Goal: Information Seeking & Learning: Learn about a topic

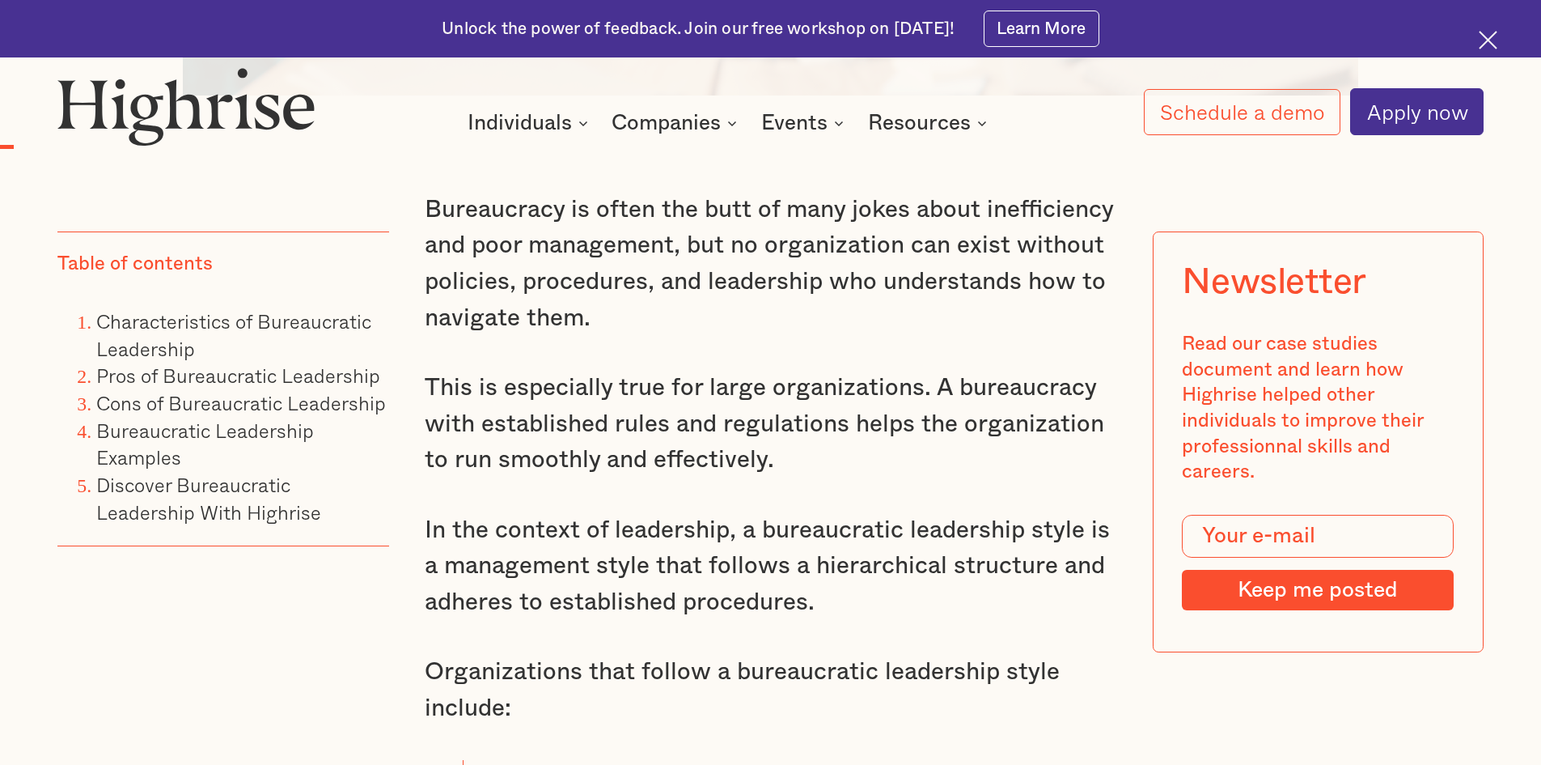
scroll to position [1457, 0]
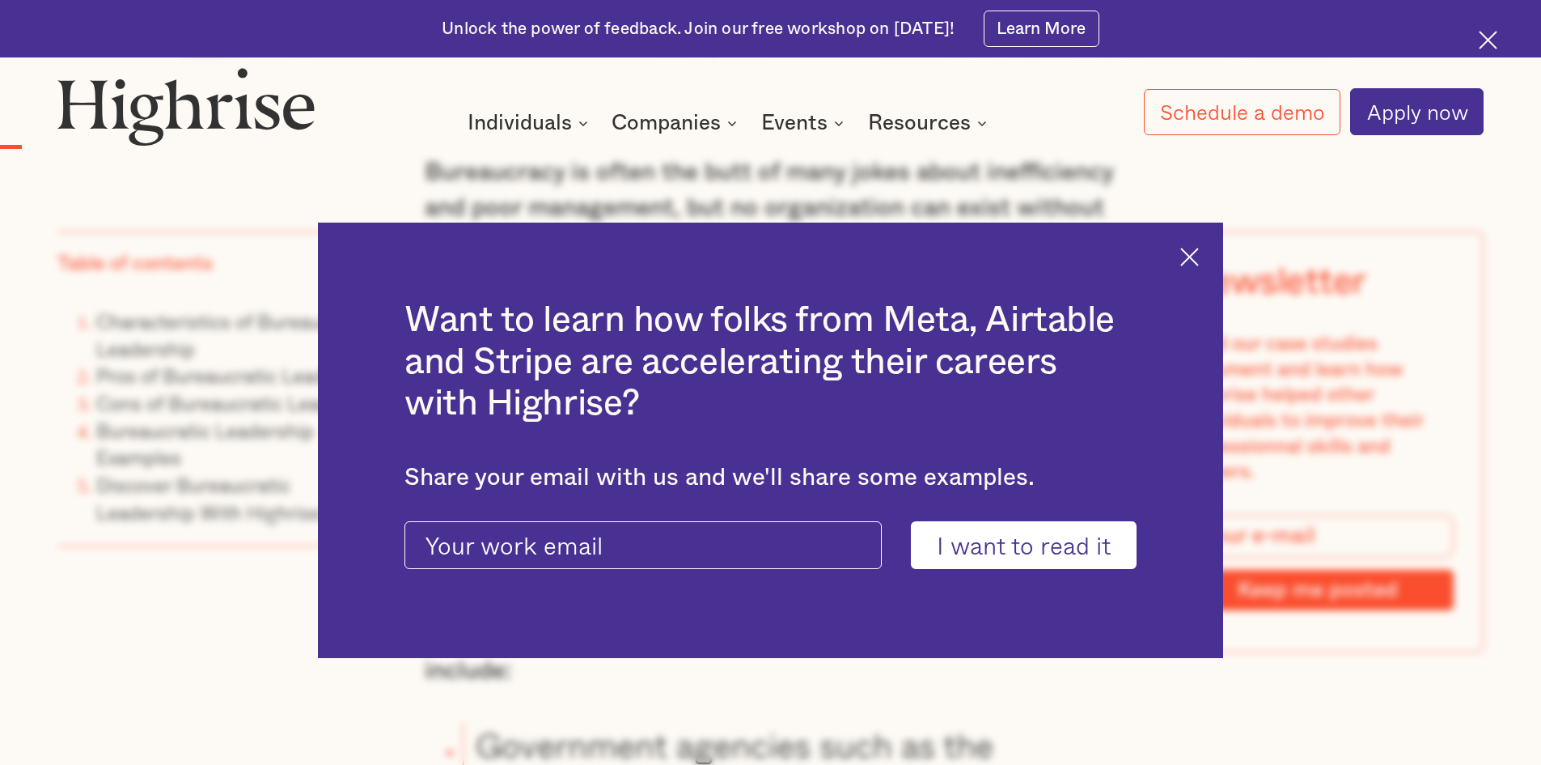
click at [1198, 274] on div "Want to learn how folks from Meta, Airtable and Stripe are accelerating their c…" at bounding box center [770, 441] width 905 height 436
click at [1198, 257] on img at bounding box center [1190, 257] width 19 height 19
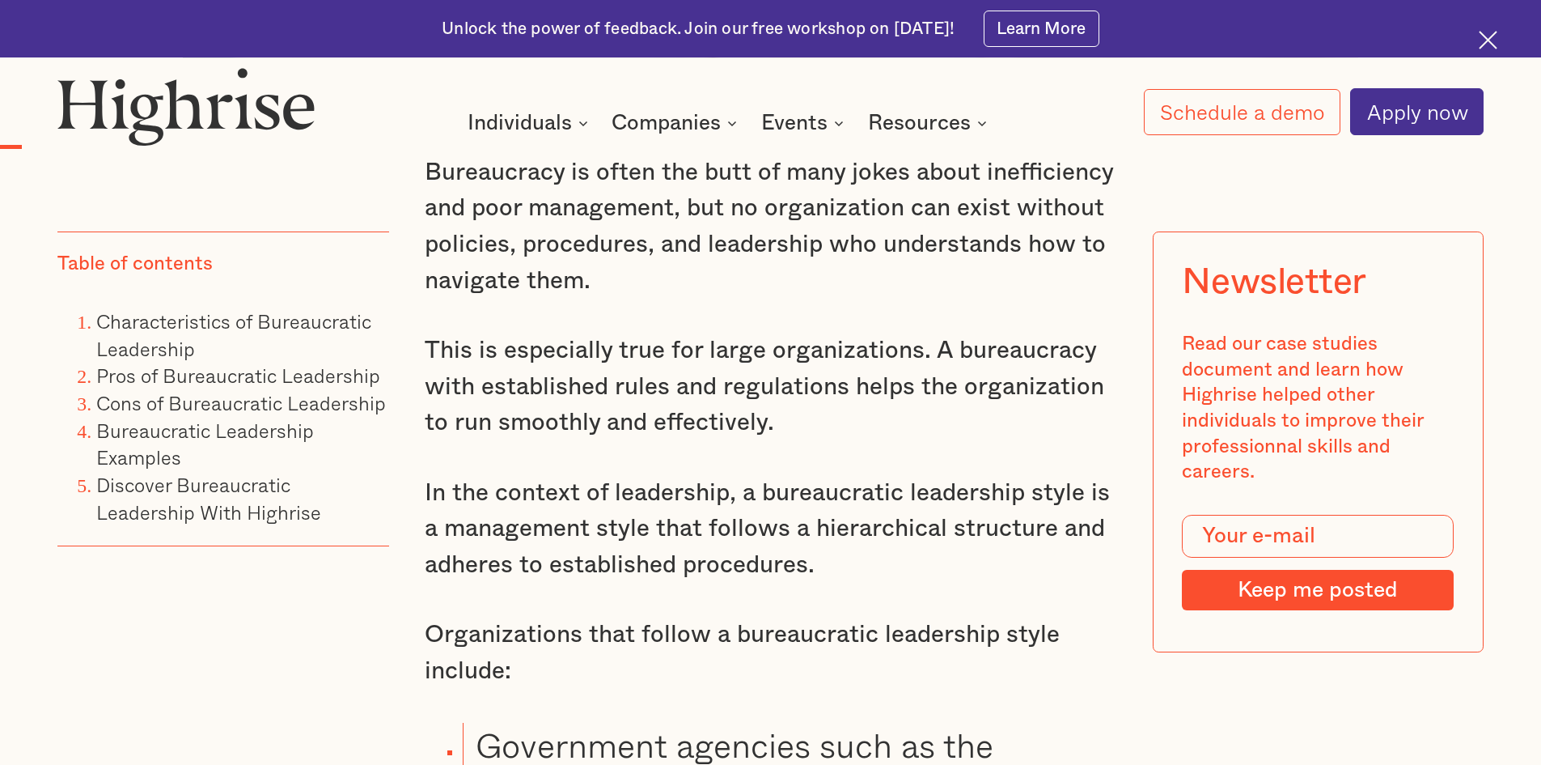
click at [1495, 34] on img at bounding box center [1488, 40] width 19 height 19
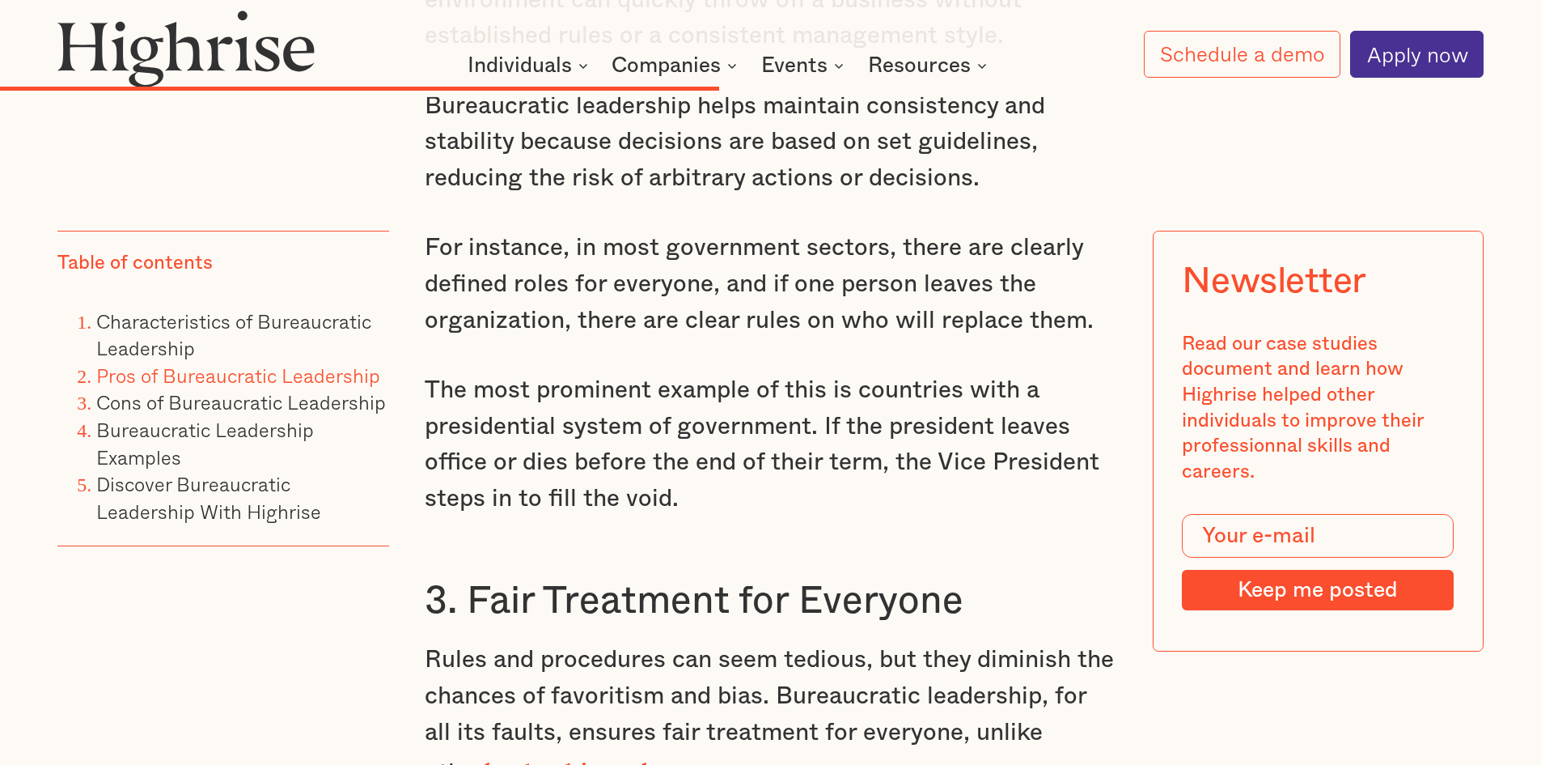
scroll to position [8519, 0]
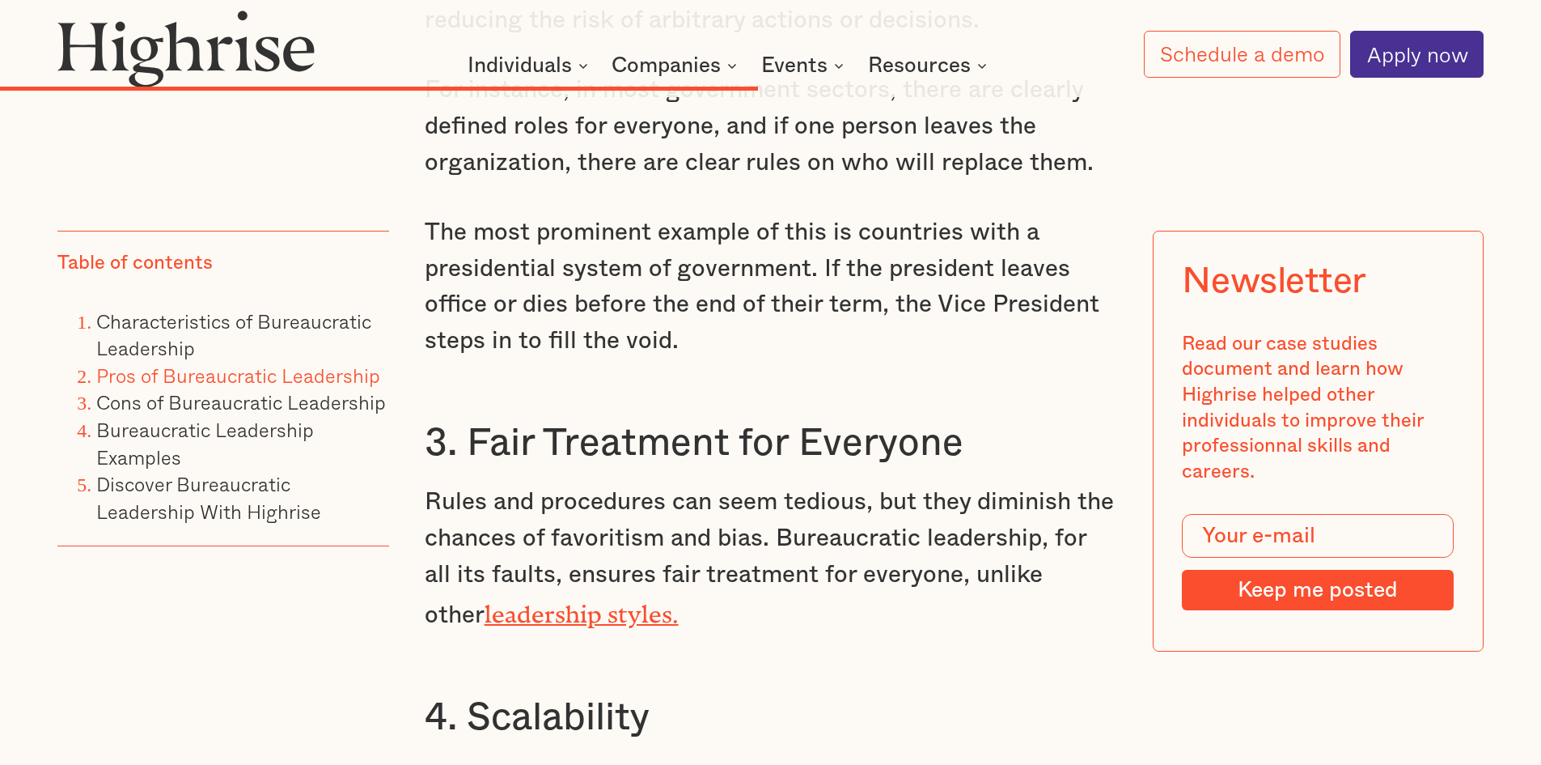
drag, startPoint x: 957, startPoint y: 359, endPoint x: 948, endPoint y: 350, distance: 13.2
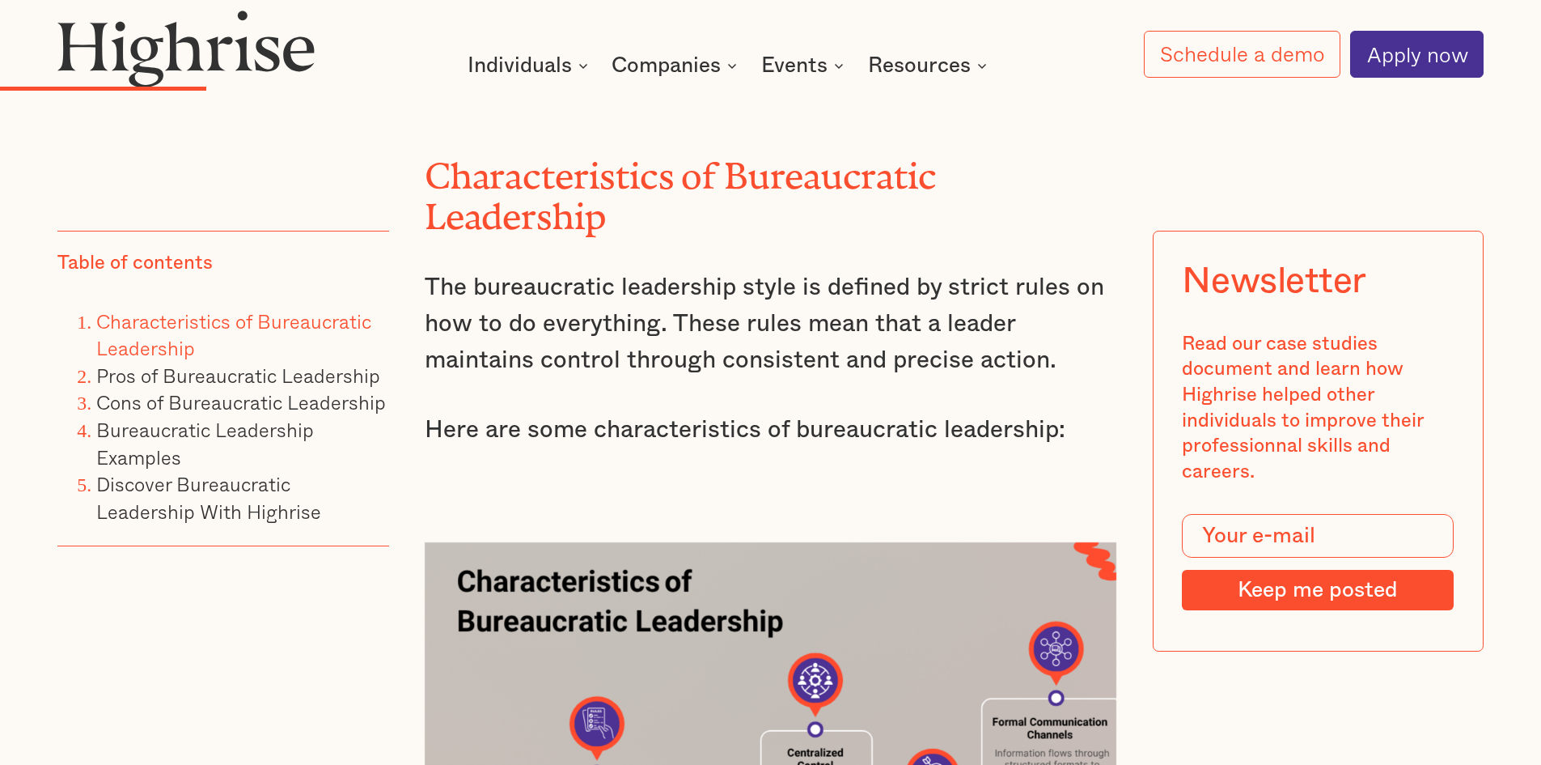
scroll to position [3664, 0]
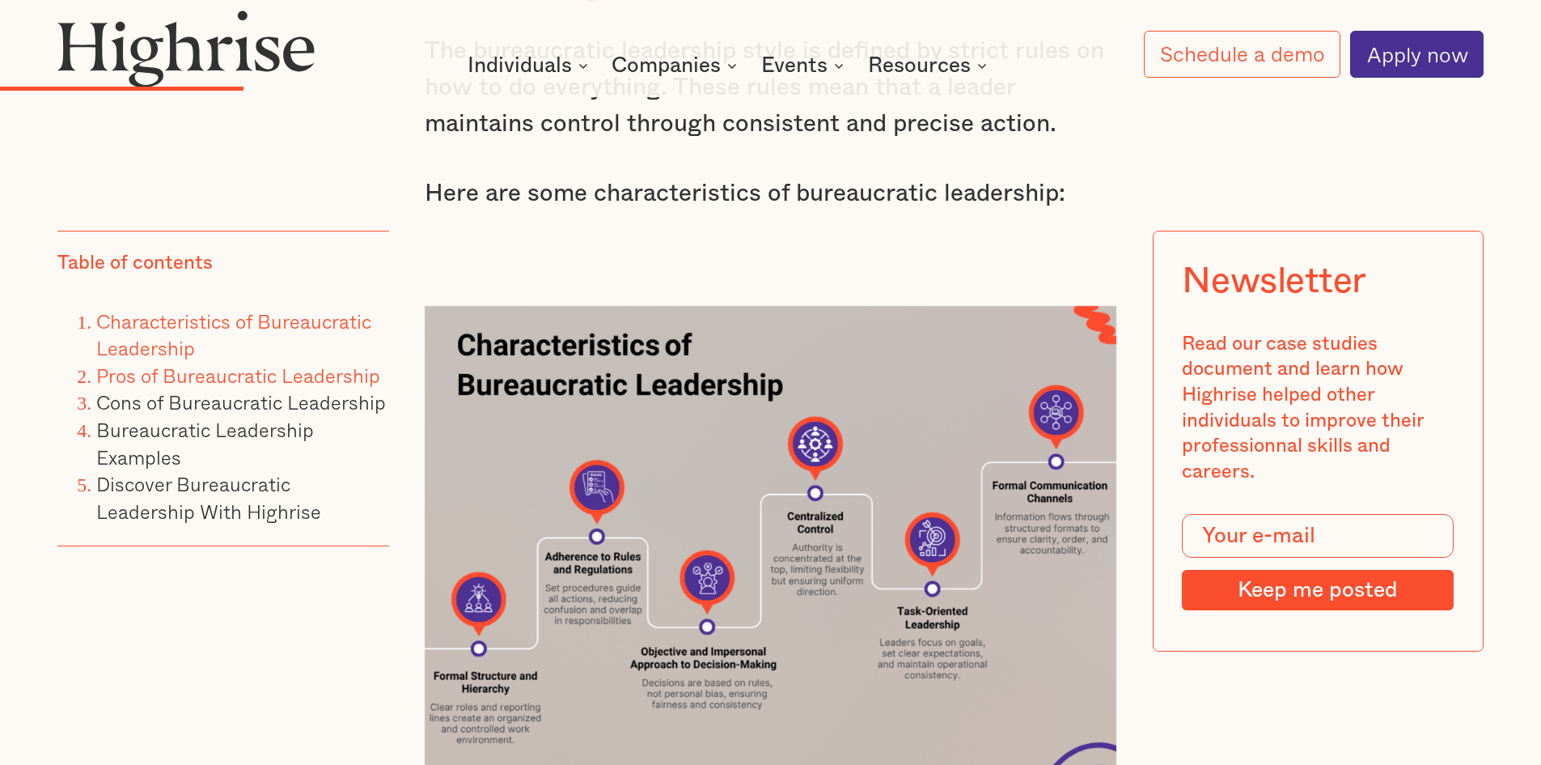
click at [283, 376] on link "Pros of Bureaucratic Leadership" at bounding box center [238, 375] width 284 height 30
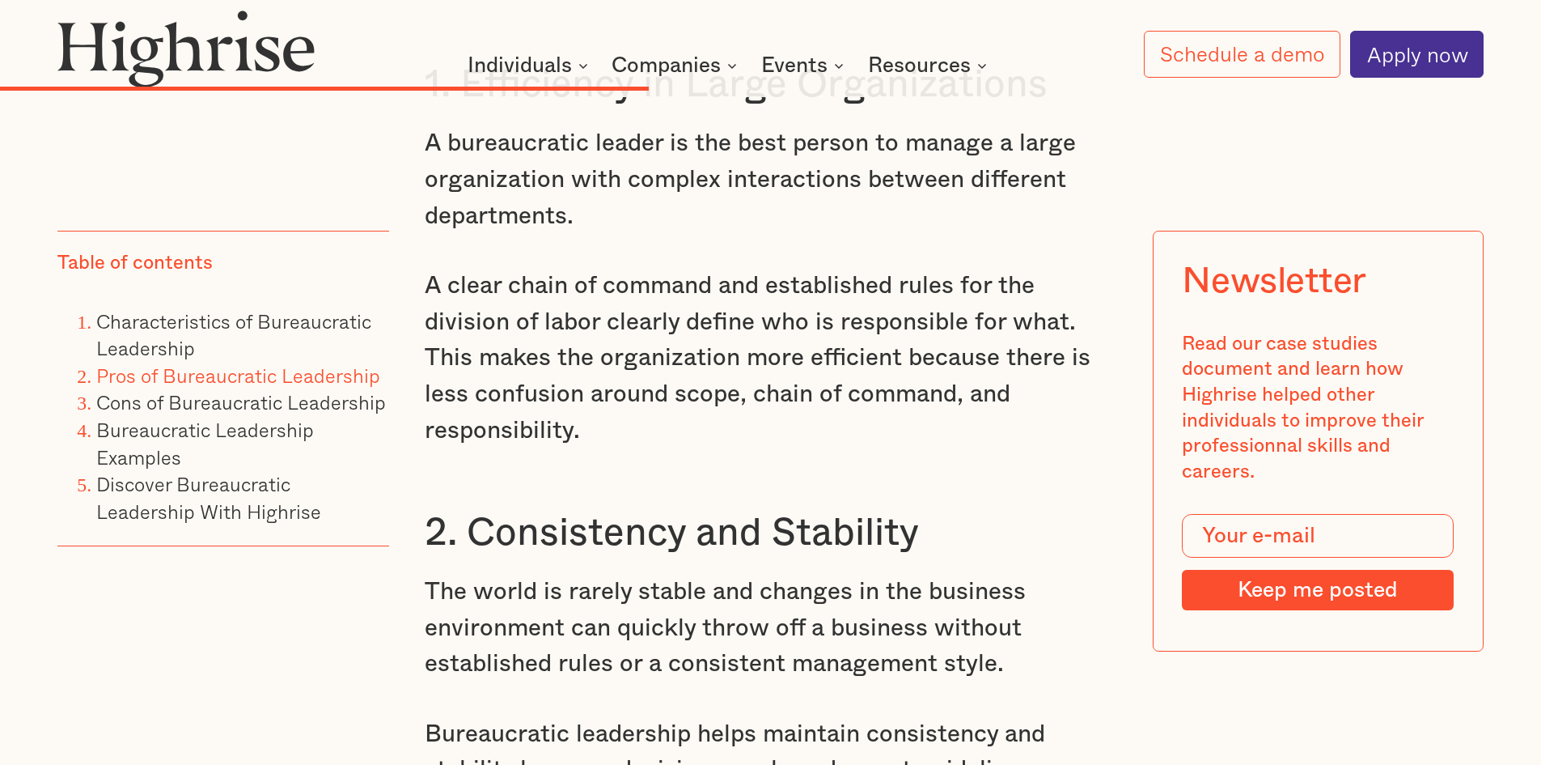
scroll to position [7703, 0]
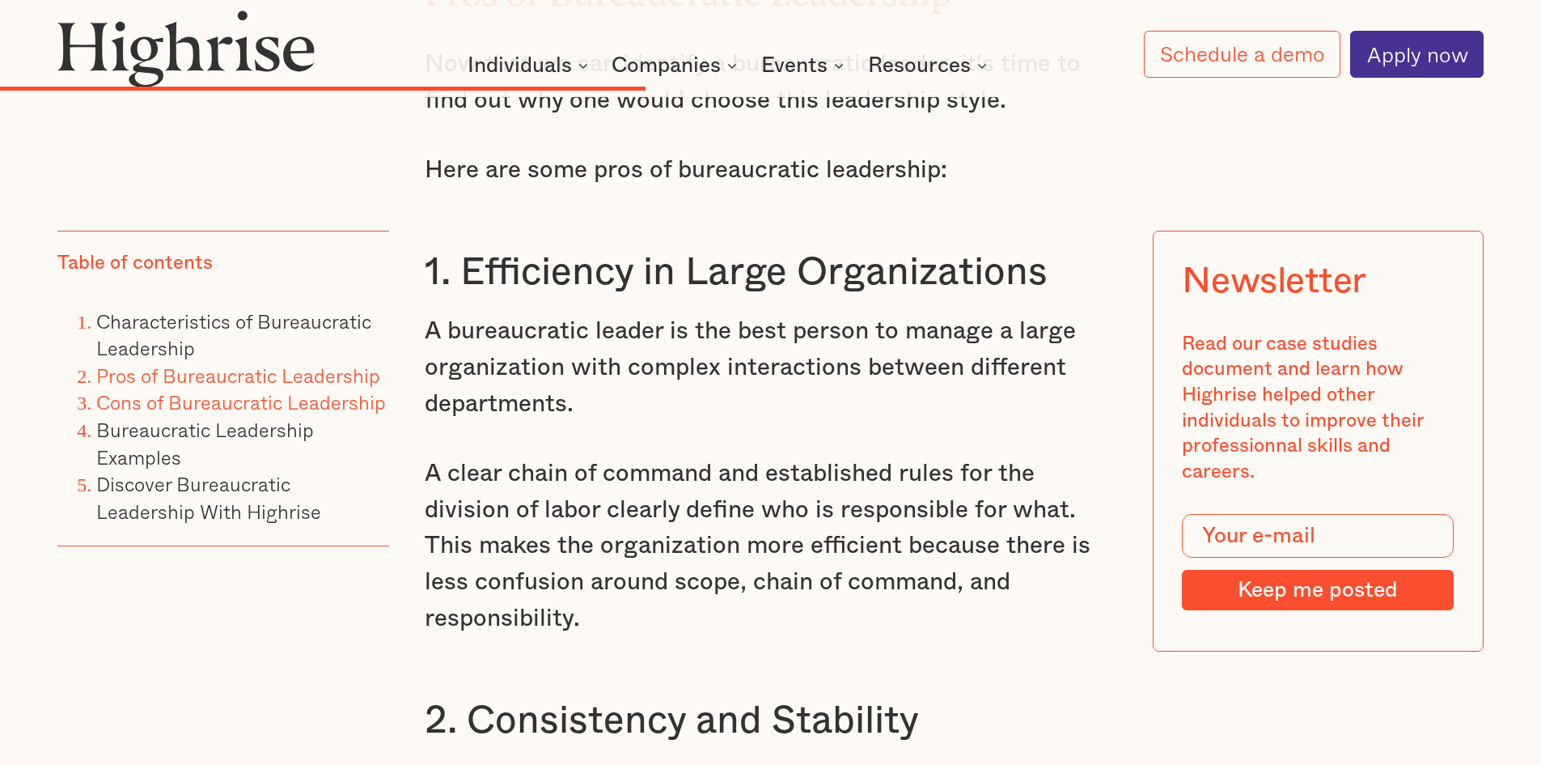
click at [283, 404] on link "Cons of Bureaucratic Leadership" at bounding box center [241, 403] width 290 height 30
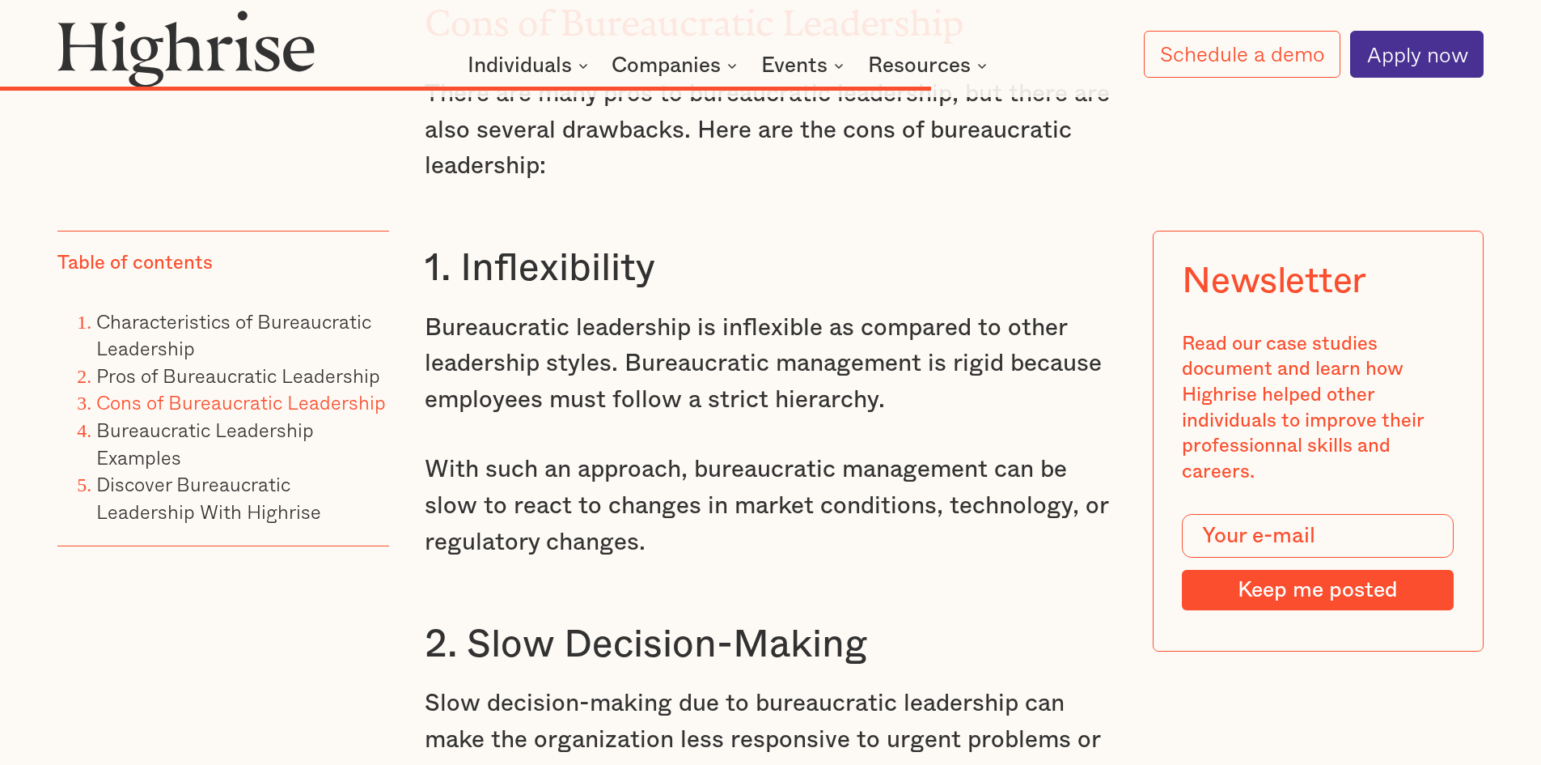
scroll to position [10593, 0]
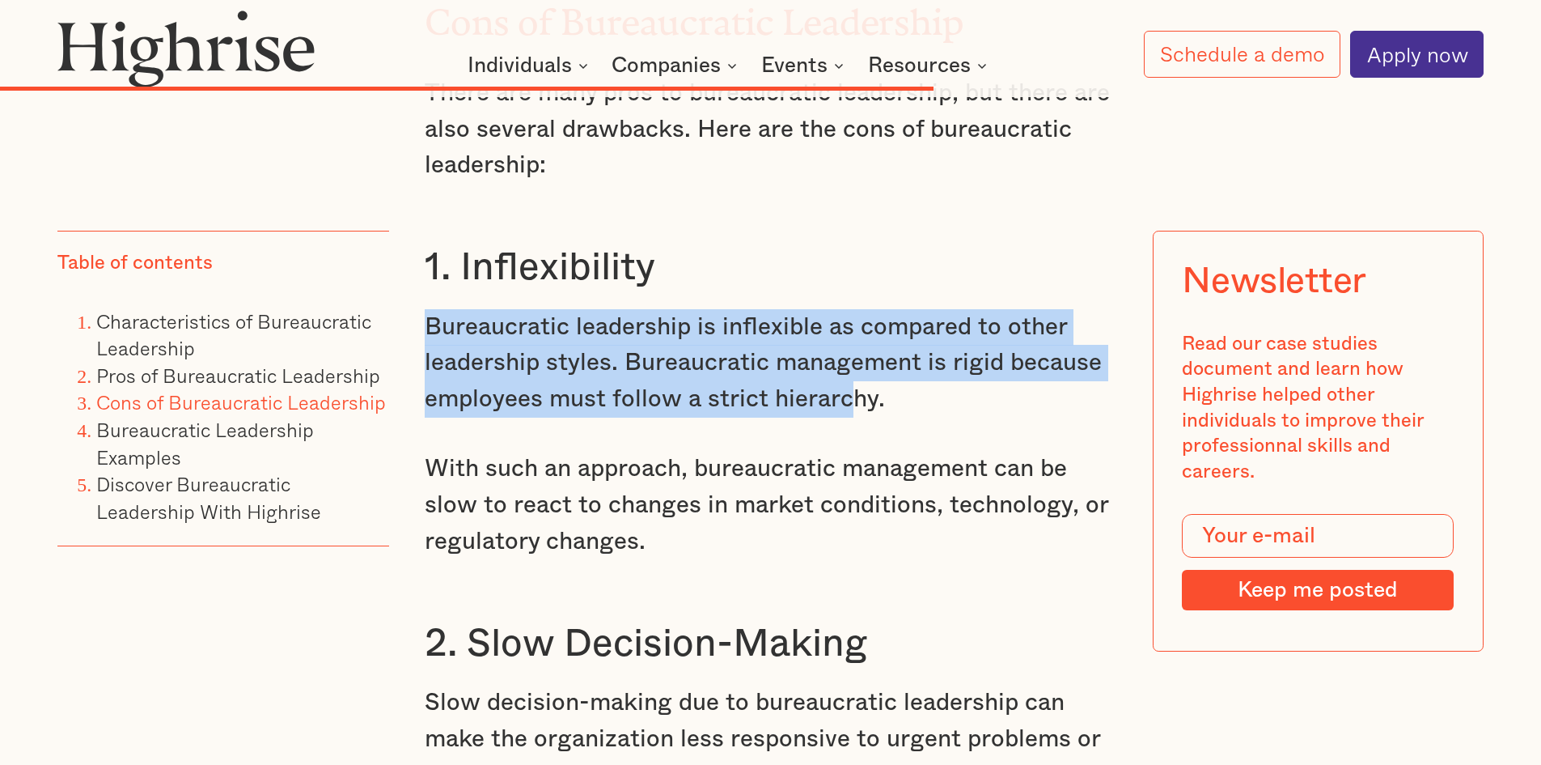
drag, startPoint x: 424, startPoint y: 378, endPoint x: 846, endPoint y: 457, distance: 429.0
click at [846, 418] on p "Bureaucratic leadership is inflexible as compared to other leadership styles. B…" at bounding box center [771, 363] width 693 height 108
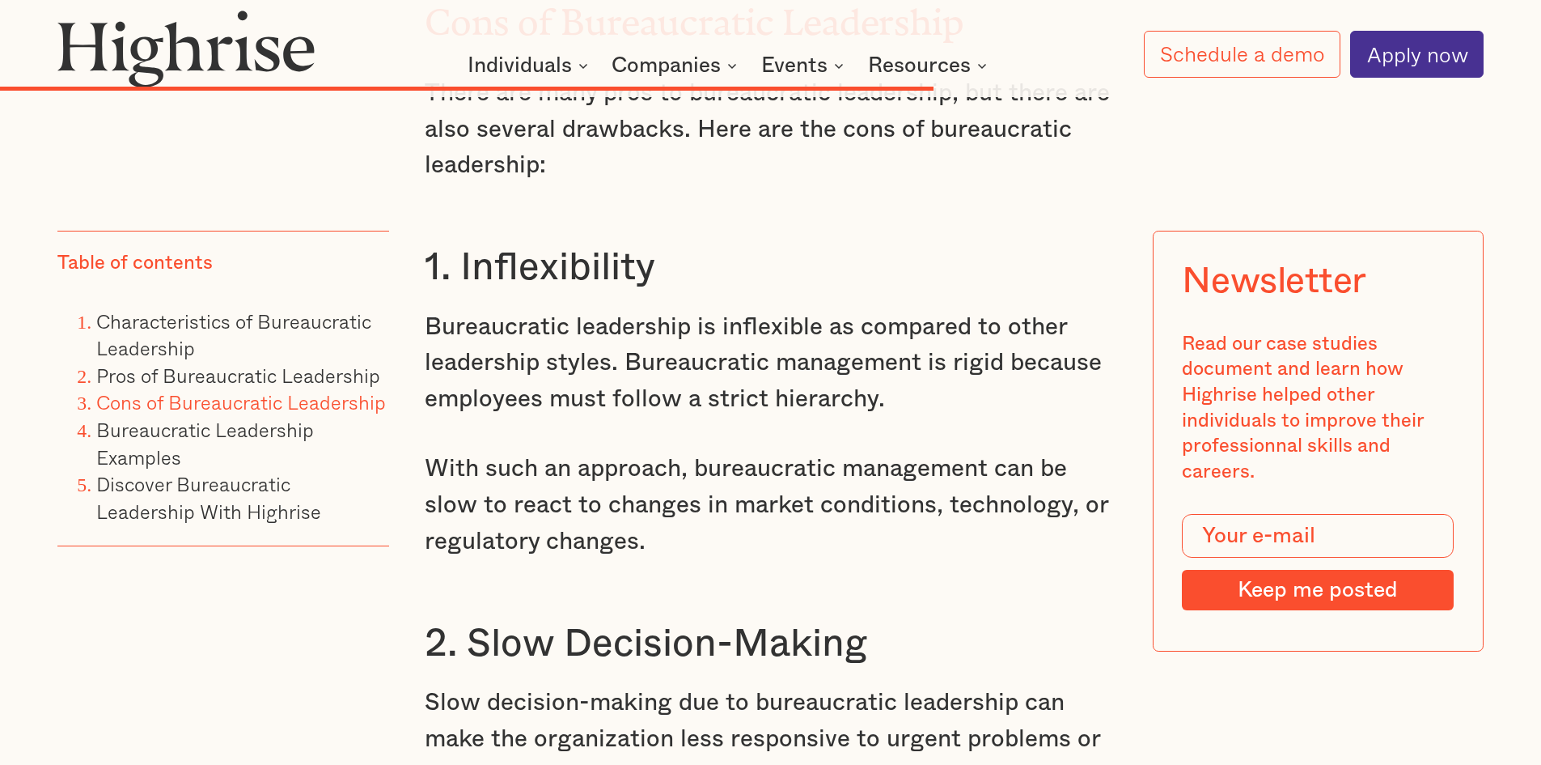
drag, startPoint x: 967, startPoint y: 479, endPoint x: 950, endPoint y: 481, distance: 17.1
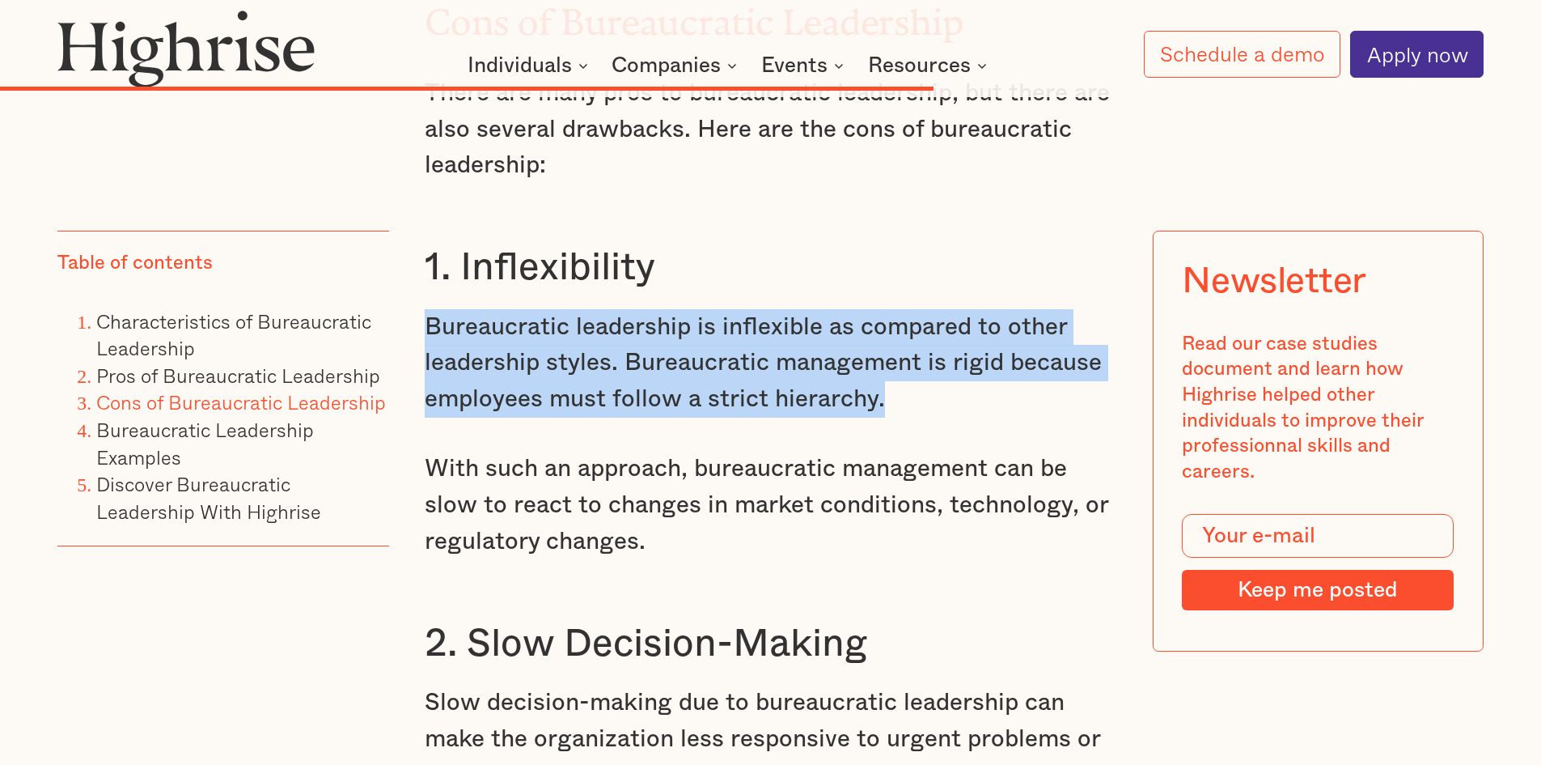
drag, startPoint x: 423, startPoint y: 381, endPoint x: 914, endPoint y: 463, distance: 497.1
click at [914, 418] on p "Bureaucratic leadership is inflexible as compared to other leadership styles. B…" at bounding box center [771, 363] width 693 height 108
copy p "Bureaucratic leadership is inflexible as compared to other leadership styles. B…"
click at [695, 418] on p "Bureaucratic leadership is inflexible as compared to other leadership styles. B…" at bounding box center [771, 363] width 693 height 108
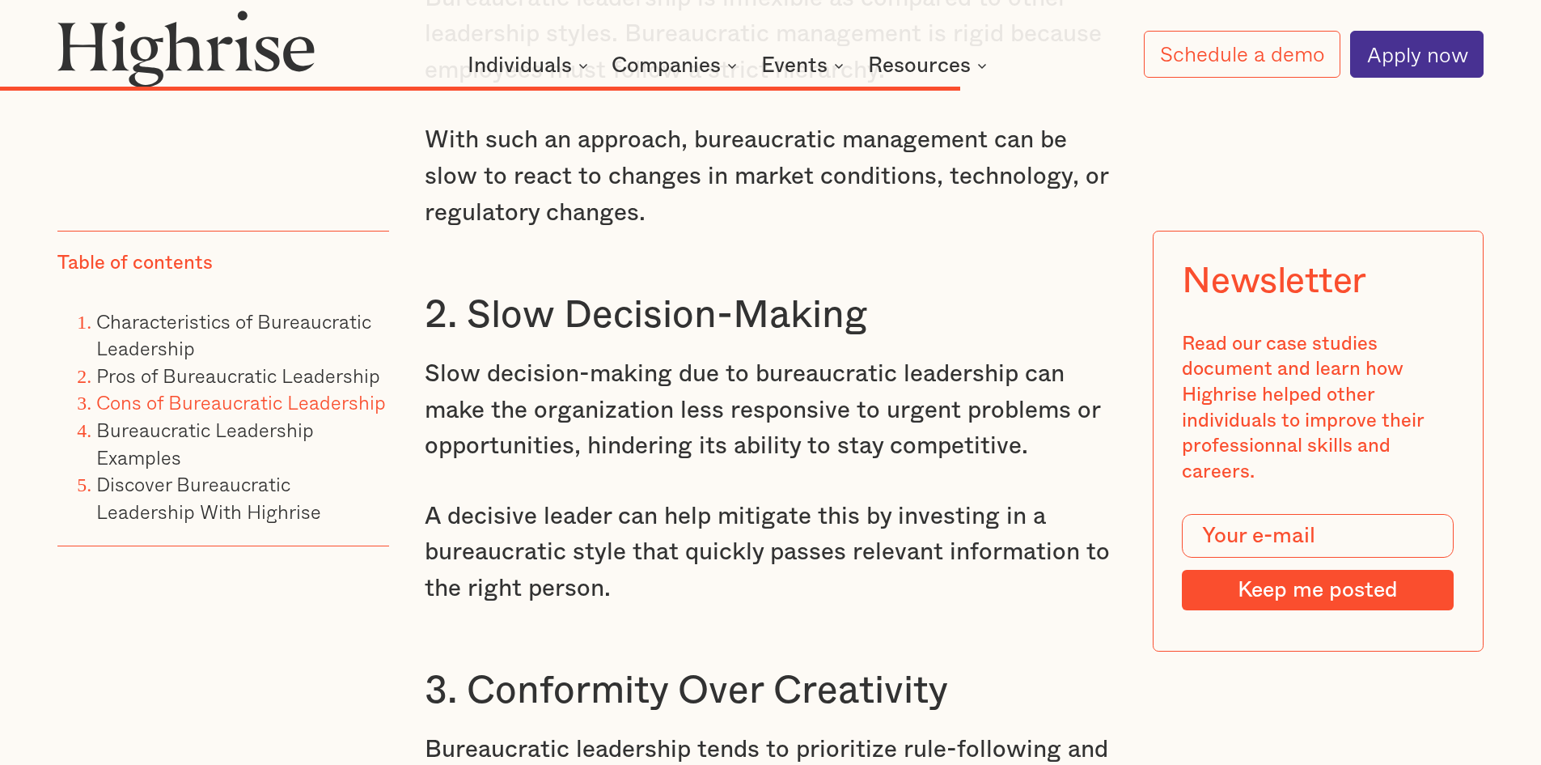
scroll to position [10997, 0]
